Goal: Information Seeking & Learning: Check status

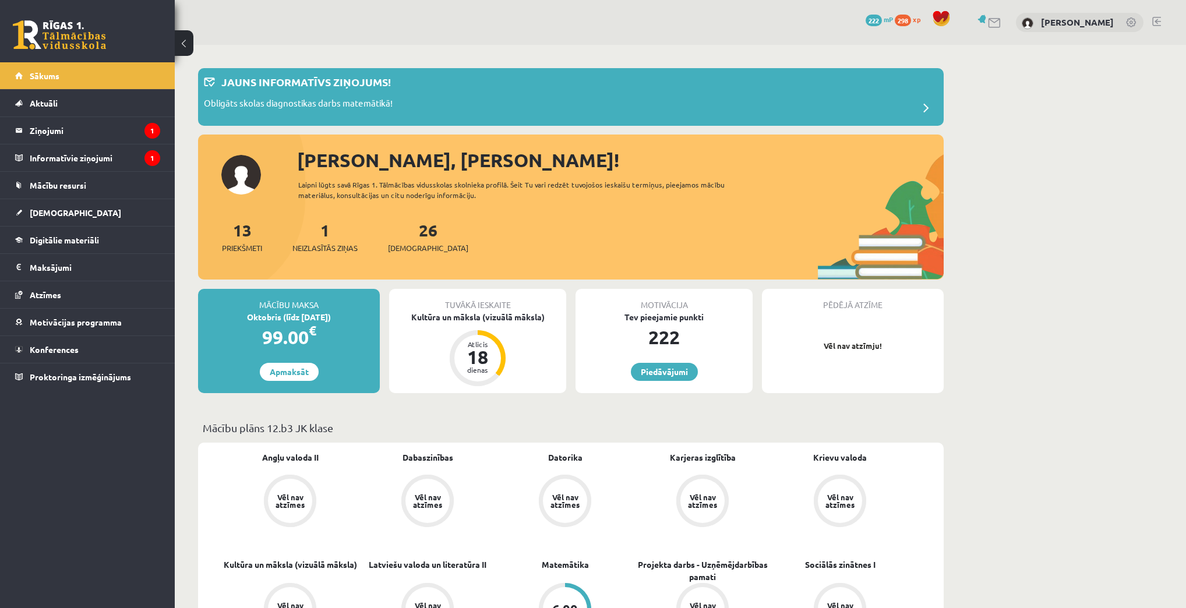
click at [882, 18] on span "222" at bounding box center [874, 21] width 16 height 12
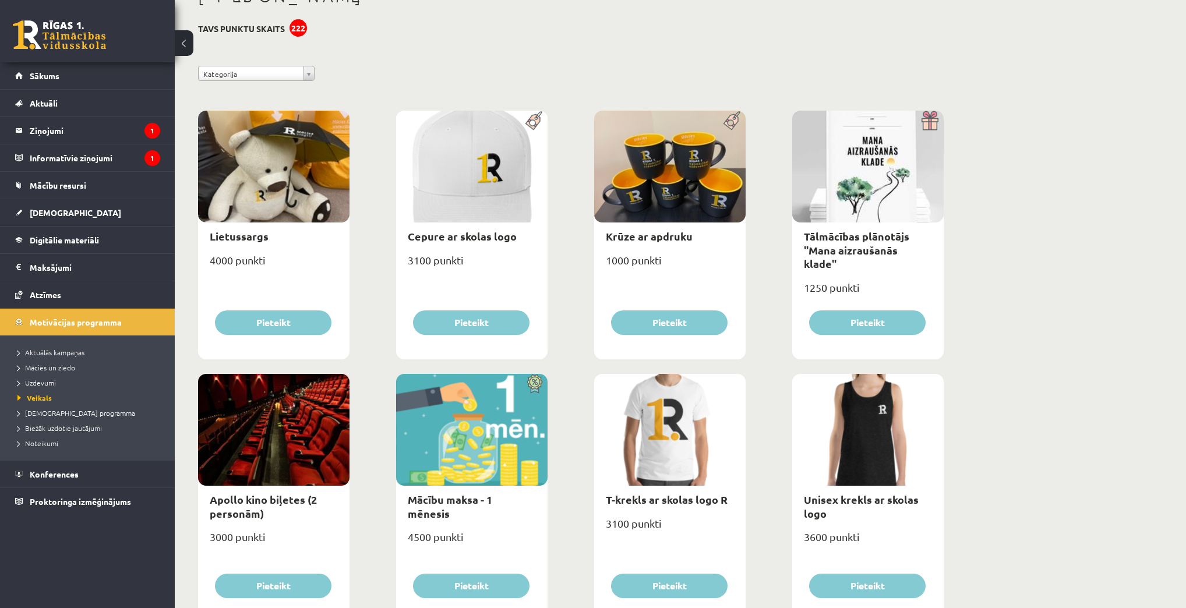
scroll to position [63, 0]
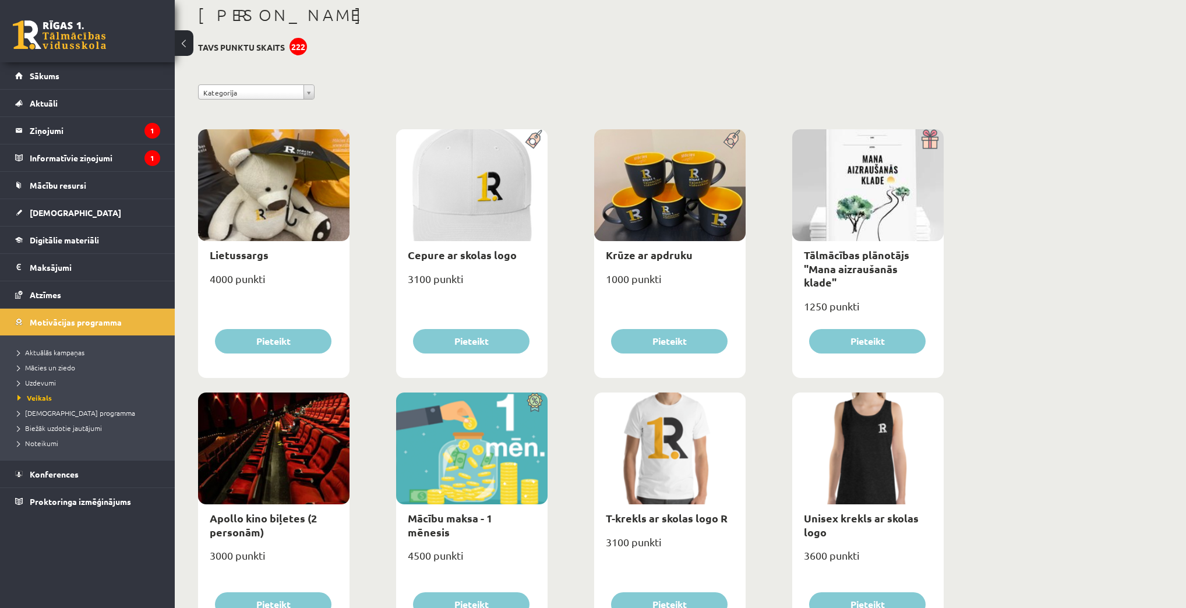
drag, startPoint x: 464, startPoint y: 417, endPoint x: 467, endPoint y: 423, distance: 7.0
click at [464, 416] on div at bounding box center [471, 449] width 151 height 112
click at [491, 520] on link "Mācību maksa - 1 mēnesis" at bounding box center [450, 525] width 84 height 27
type input "*"
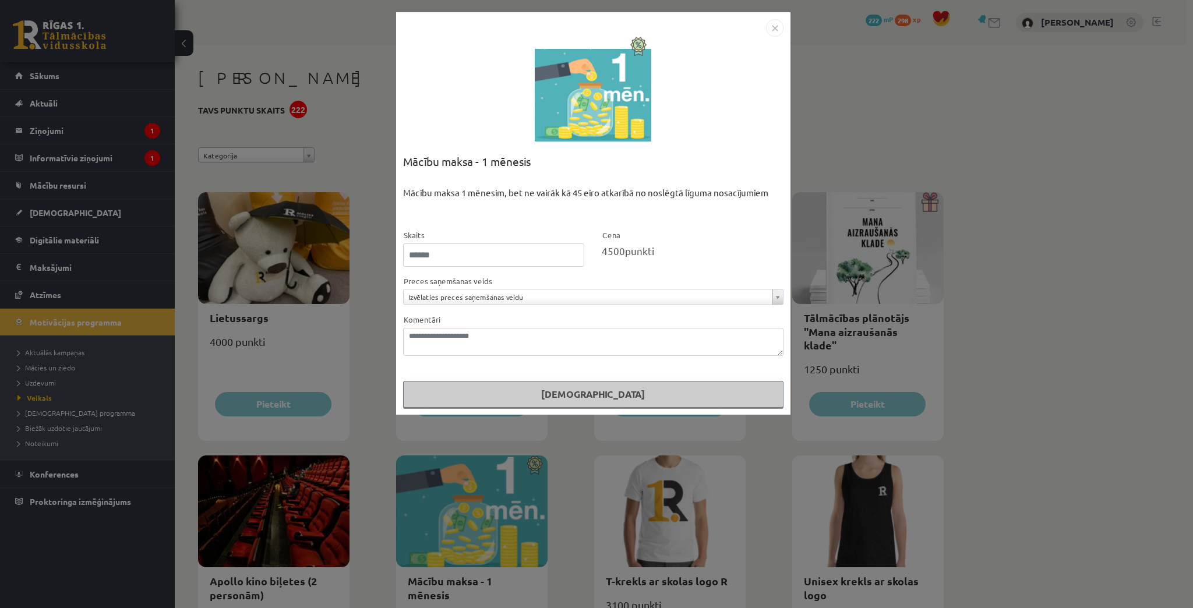
drag, startPoint x: 772, startPoint y: 30, endPoint x: 580, endPoint y: 36, distance: 191.8
click at [771, 30] on img "Close" at bounding box center [774, 27] width 17 height 17
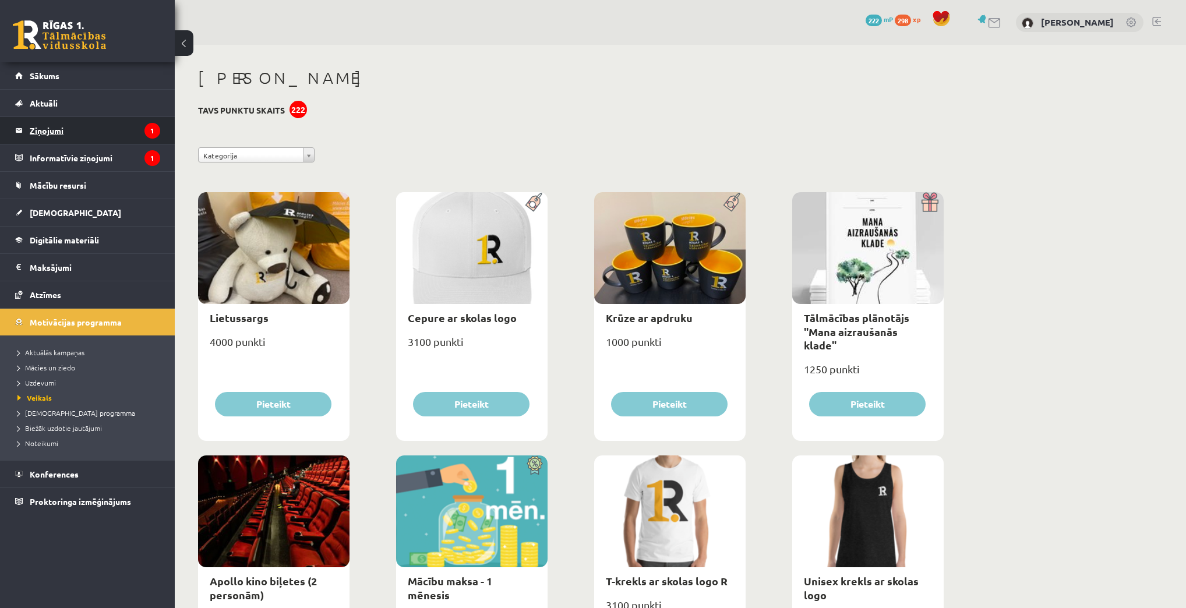
click at [90, 138] on legend "Ziņojumi 1" at bounding box center [95, 130] width 131 height 27
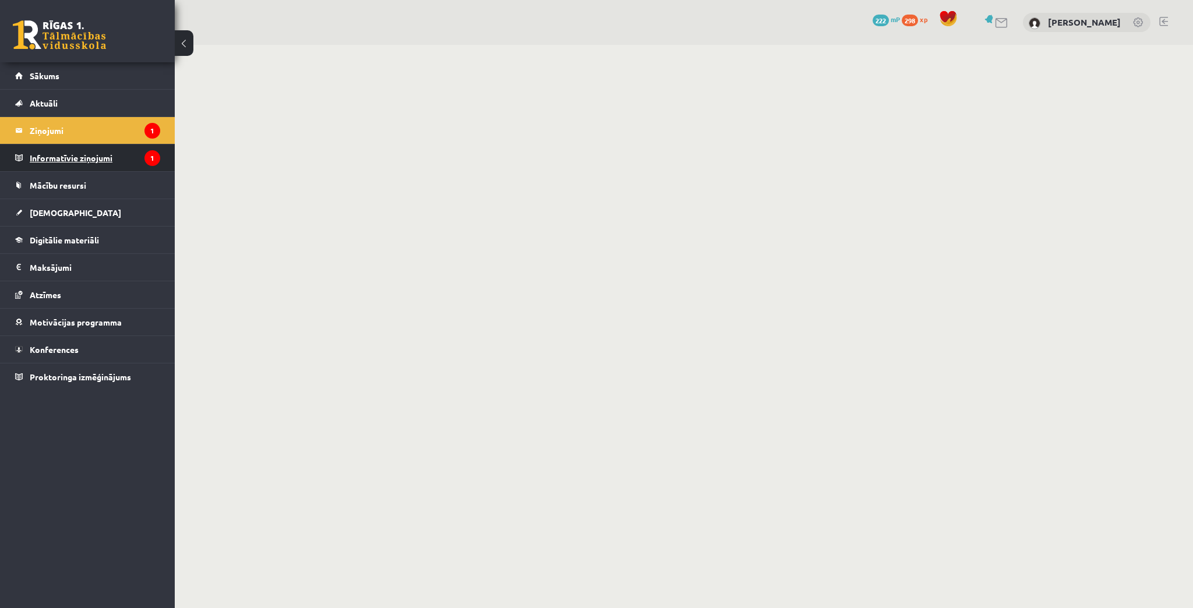
click at [112, 158] on legend "Informatīvie ziņojumi 1" at bounding box center [95, 158] width 131 height 27
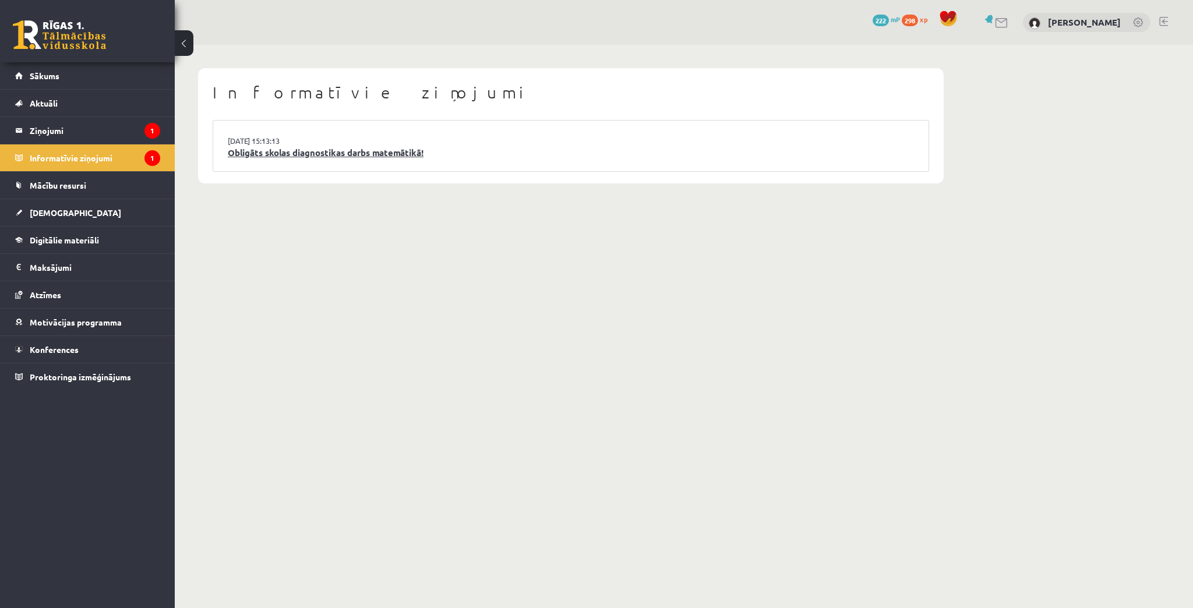
click at [399, 156] on link "Obligāts skolas diagnostikas darbs matemātikā!" at bounding box center [571, 152] width 686 height 13
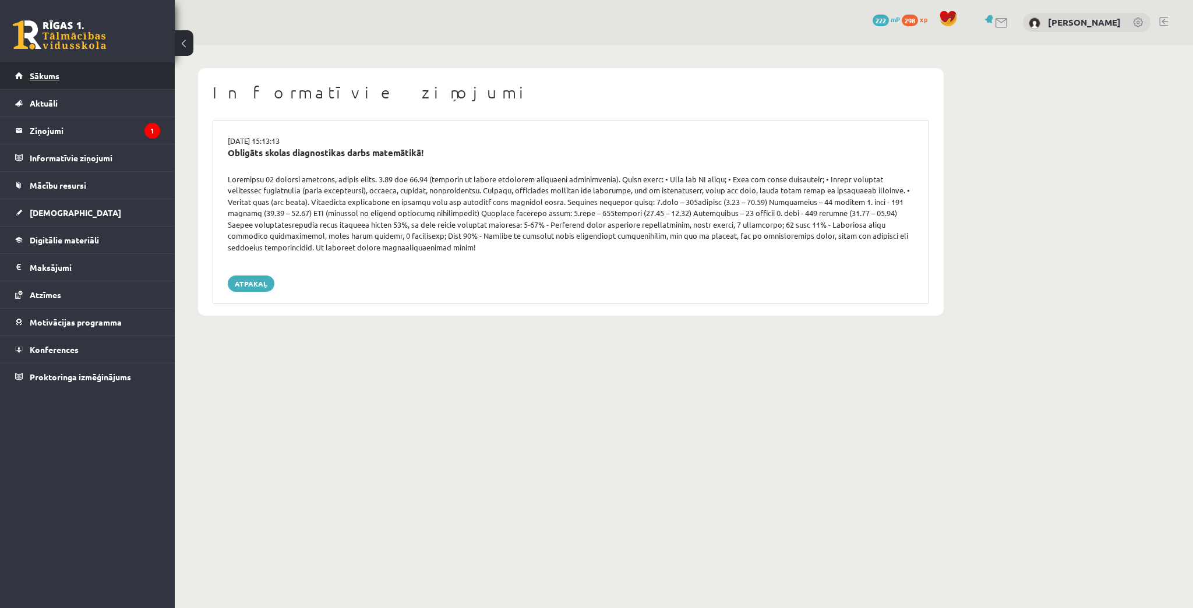
click at [68, 82] on link "Sākums" at bounding box center [87, 75] width 145 height 27
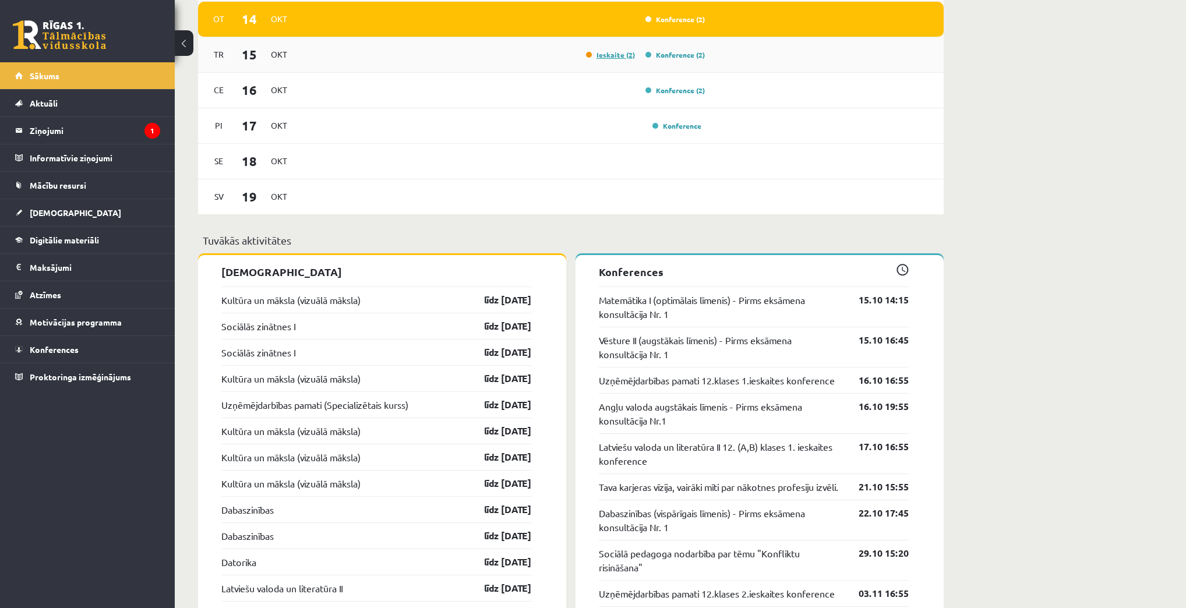
scroll to position [792, 0]
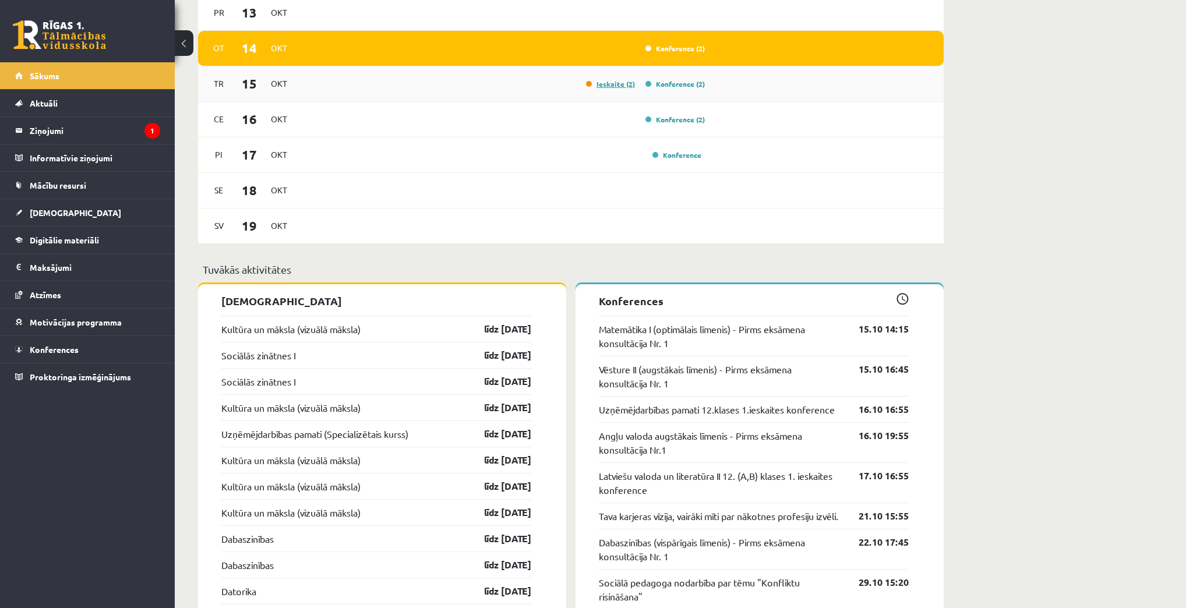
click at [611, 82] on link "Ieskaite (2)" at bounding box center [610, 83] width 49 height 9
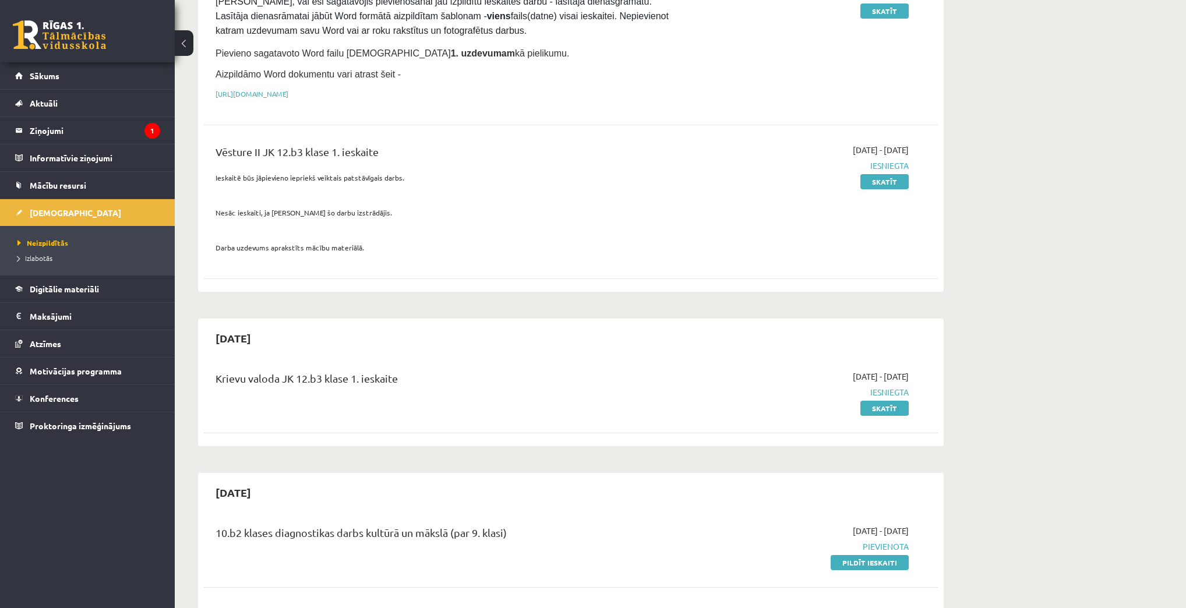
scroll to position [186, 0]
